Goal: Information Seeking & Learning: Learn about a topic

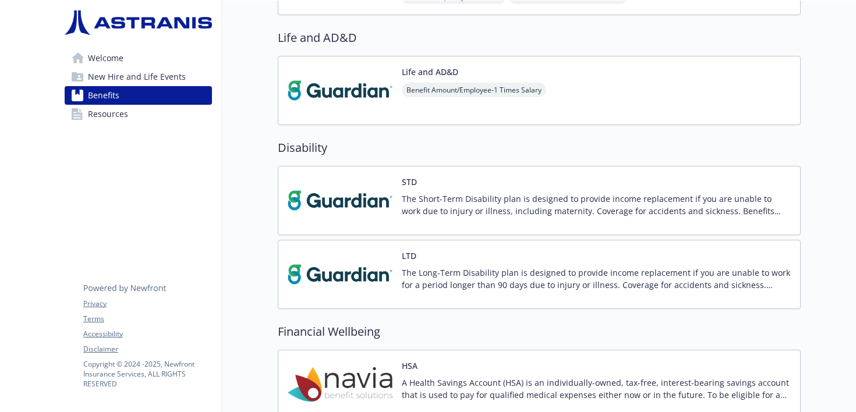
scroll to position [672, 0]
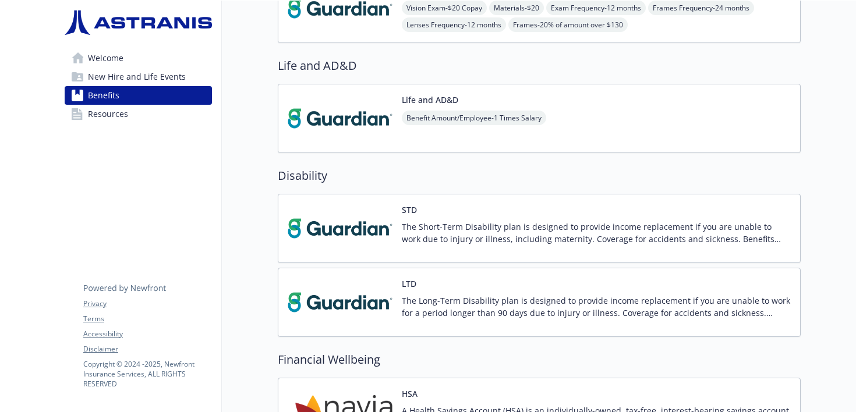
click at [143, 199] on div "Welcome New Hire and Life Events Benefits Resources Privacy Terms Accessibility…" at bounding box center [138, 114] width 167 height 1571
click at [466, 168] on h2 "Disability" at bounding box center [539, 175] width 523 height 17
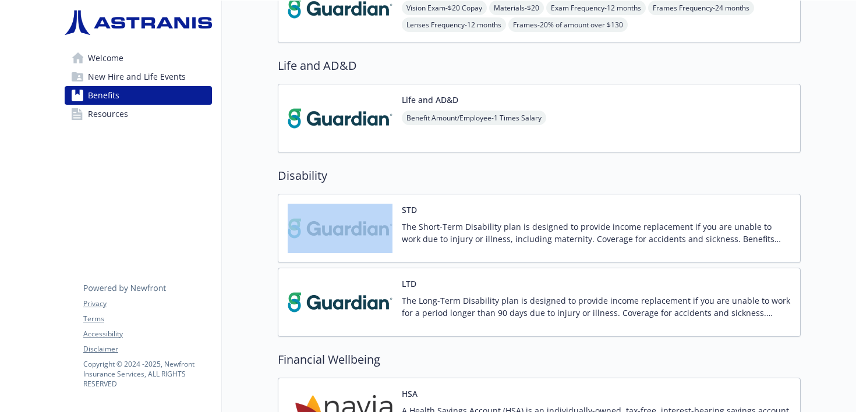
click at [492, 170] on h2 "Disability" at bounding box center [539, 175] width 523 height 17
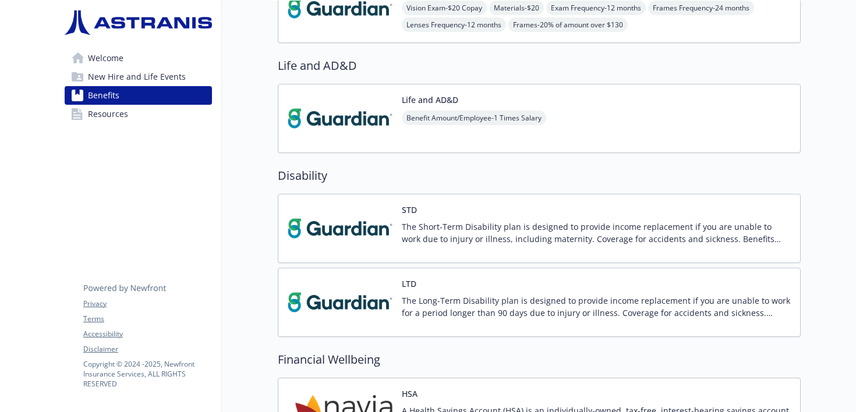
click at [564, 177] on h2 "Disability" at bounding box center [539, 175] width 523 height 17
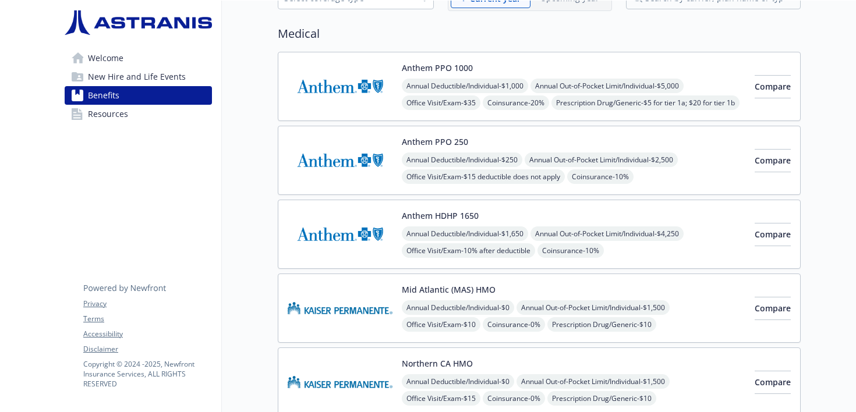
scroll to position [0, 0]
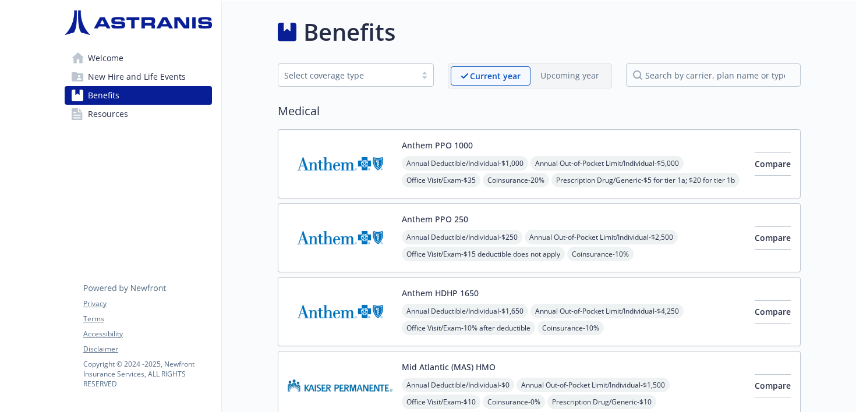
click at [602, 25] on div "Benefits" at bounding box center [539, 32] width 523 height 35
